Goal: Communication & Community: Answer question/provide support

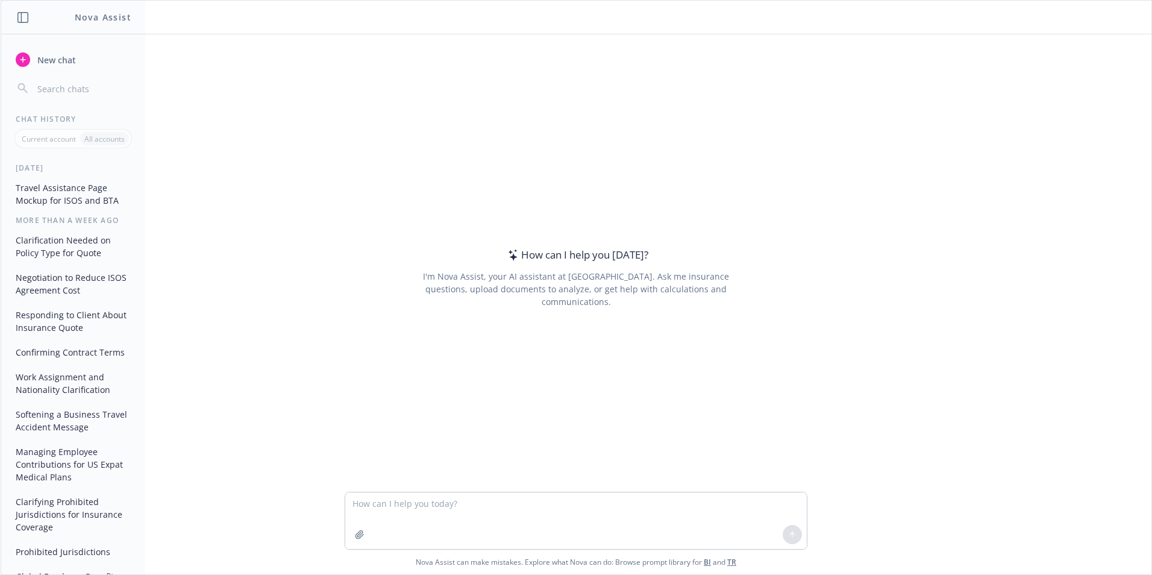
click at [508, 511] on textarea at bounding box center [575, 520] width 461 height 57
type textarea "Can you help me word this better?"
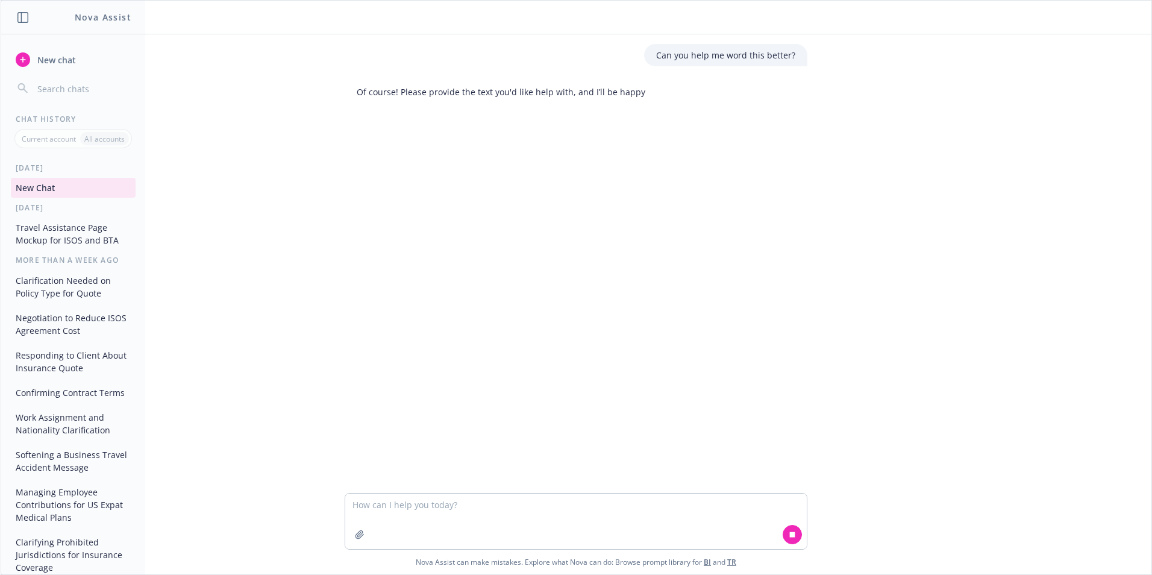
type textarea "Agree with [PERSON_NAME]’s reply. There wouldn’t be emergency medical coverage …"
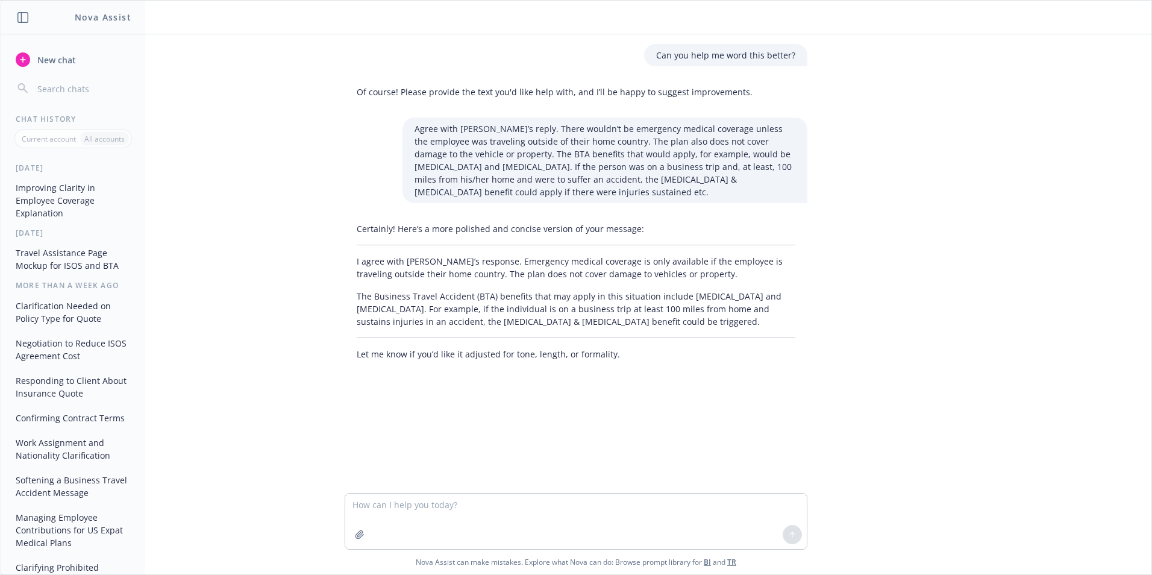
drag, startPoint x: 707, startPoint y: 320, endPoint x: 349, endPoint y: 261, distance: 363.2
click at [349, 261] on div "Certainly! Here’s a more polished and concise version of your message: I agree …" at bounding box center [576, 291] width 463 height 148
drag, startPoint x: 349, startPoint y: 261, endPoint x: 375, endPoint y: 261, distance: 25.9
copy div "I agree with [PERSON_NAME]’s response. Emergency medical coverage is only avail…"
click at [608, 315] on p "The Business Travel Accident (BTA) benefits that may apply in this situation in…" at bounding box center [576, 309] width 438 height 38
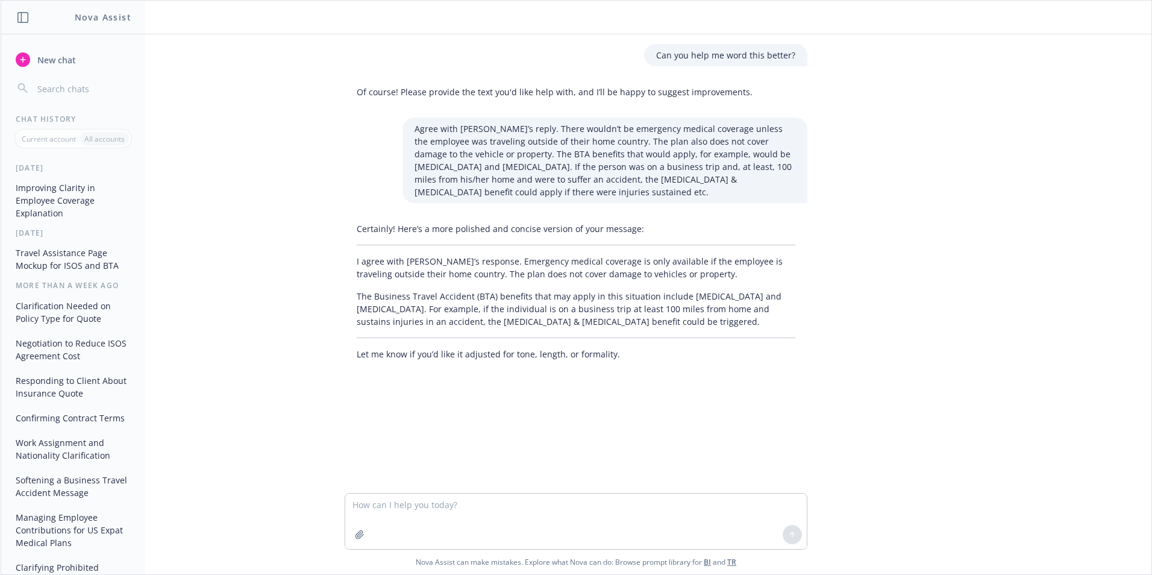
click at [351, 260] on div "Certainly! Here’s a more polished and concise version of your message: I agree …" at bounding box center [576, 291] width 463 height 148
click at [685, 274] on p "I agree with [PERSON_NAME]’s response. Emergency medical coverage is only avail…" at bounding box center [576, 267] width 438 height 25
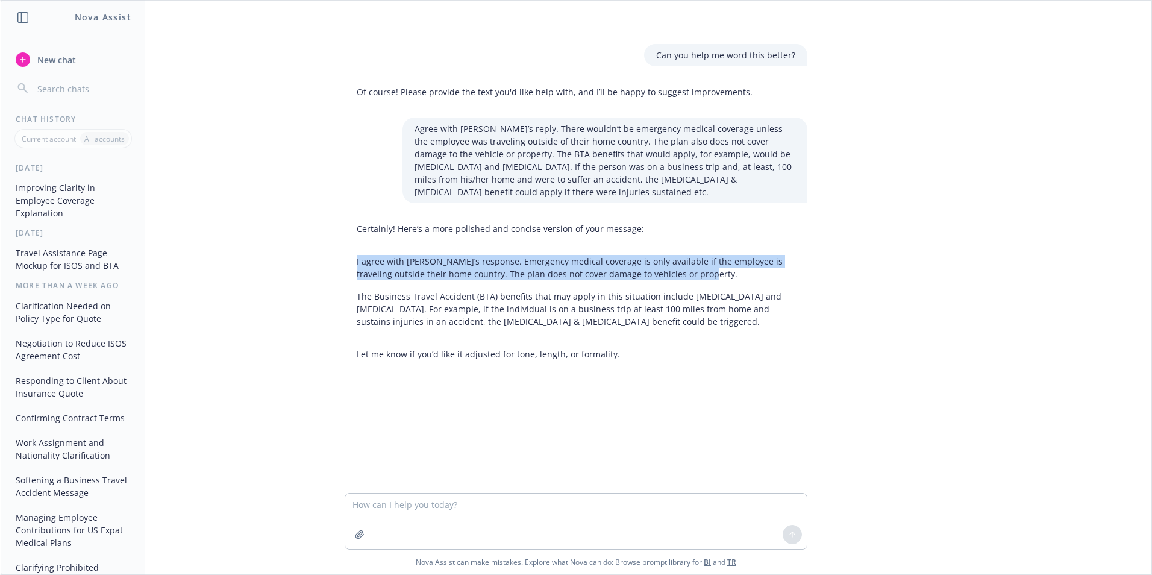
drag, startPoint x: 685, startPoint y: 274, endPoint x: 351, endPoint y: 266, distance: 334.4
click at [351, 266] on div "Certainly! Here’s a more polished and concise version of your message: I agree …" at bounding box center [576, 291] width 463 height 148
drag, startPoint x: 351, startPoint y: 266, endPoint x: 372, endPoint y: 266, distance: 21.7
copy p "I agree with [PERSON_NAME]’s response. Emergency medical coverage is only avail…"
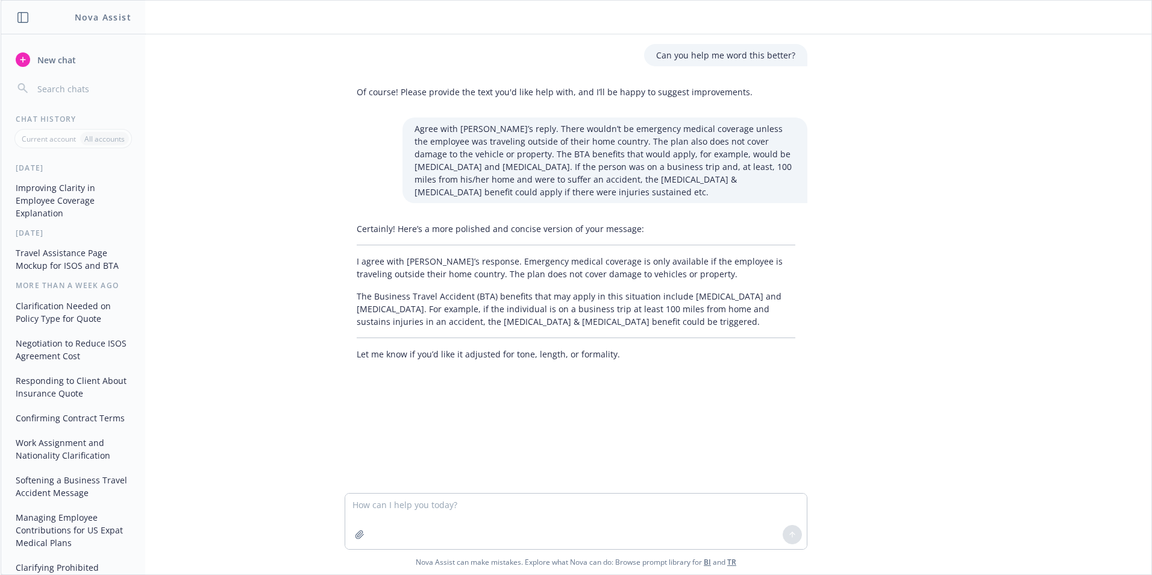
click at [350, 311] on div "Certainly! Here’s a more polished and concise version of your message: I agree …" at bounding box center [576, 291] width 463 height 148
drag, startPoint x: 353, startPoint y: 296, endPoint x: 709, endPoint y: 319, distance: 356.7
click at [709, 319] on p "The Business Travel Accident (BTA) benefits that may apply in this situation in…" at bounding box center [576, 309] width 438 height 38
drag, startPoint x: 709, startPoint y: 319, endPoint x: 694, endPoint y: 316, distance: 15.5
copy p "The Business Travel Accident (BTA) benefits that may apply in this situation in…"
